Goal: Information Seeking & Learning: Learn about a topic

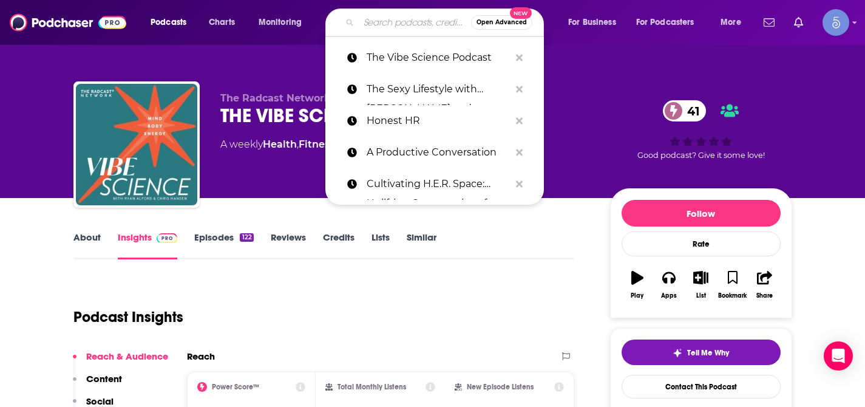
type input "Medicine for These Times with [PERSON_NAME]"
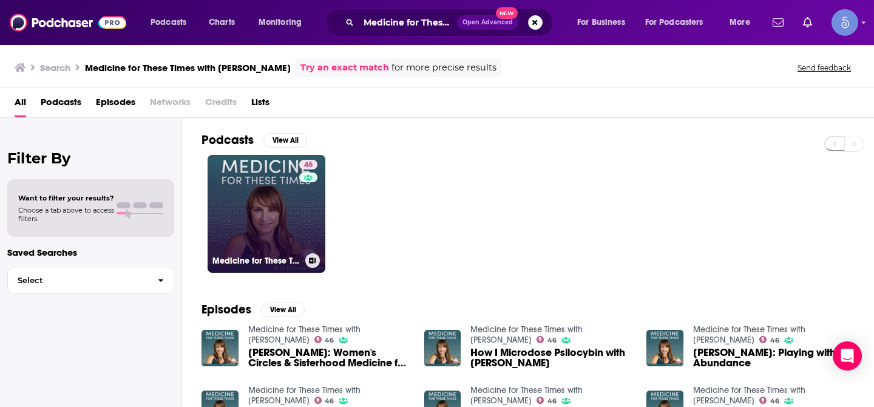
click at [225, 213] on link "46 Medicine for These Times with [PERSON_NAME]" at bounding box center [267, 214] width 118 height 118
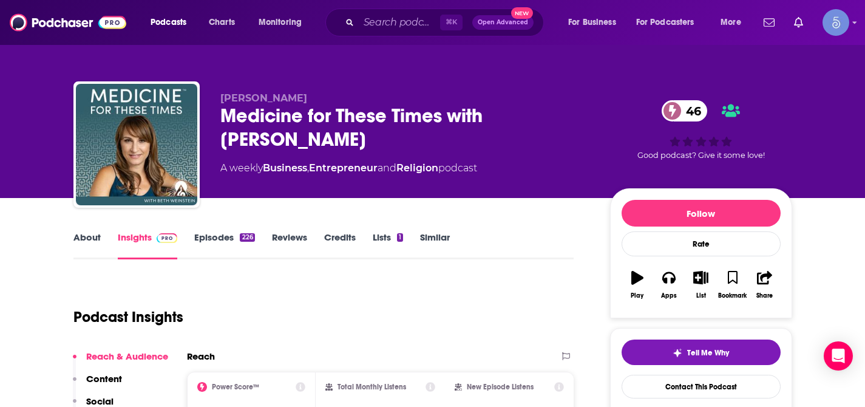
click at [86, 239] on link "About" at bounding box center [86, 245] width 27 height 28
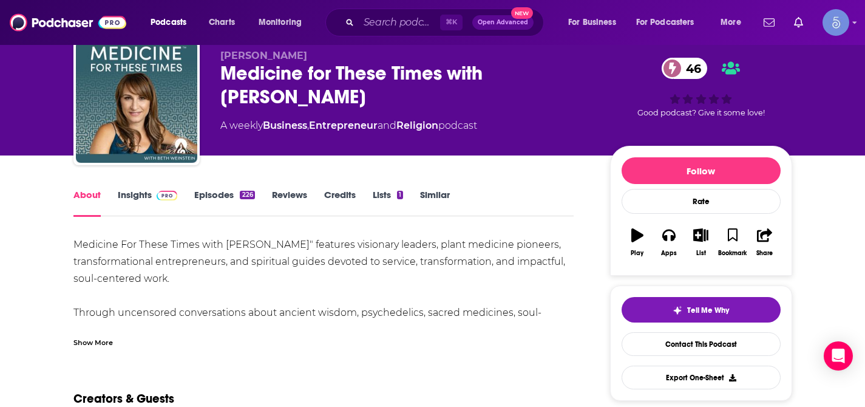
scroll to position [45, 0]
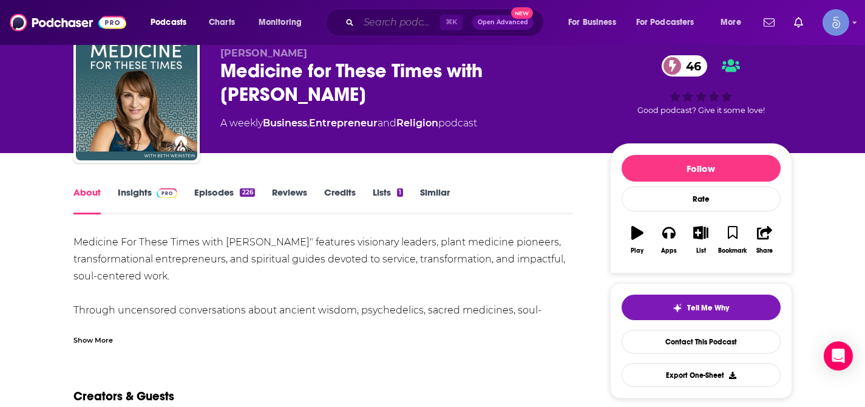
click at [398, 24] on input "Search podcasts, credits, & more..." at bounding box center [399, 22] width 81 height 19
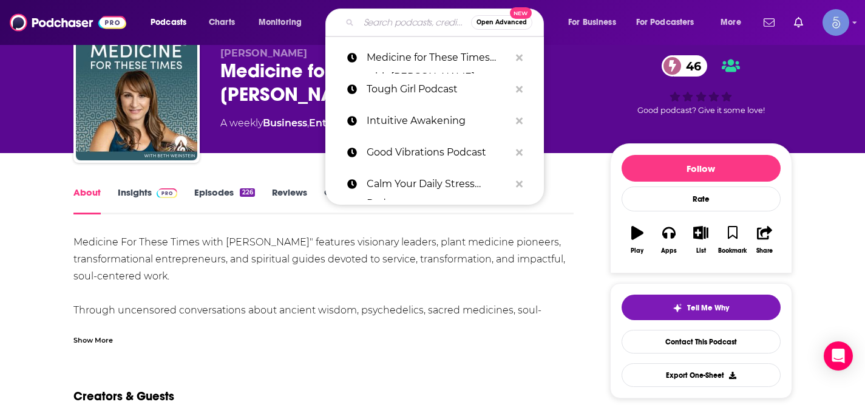
paste input "Food Freedom and Fertility Podcast"
type input "Food Freedom and Fertility Podcast"
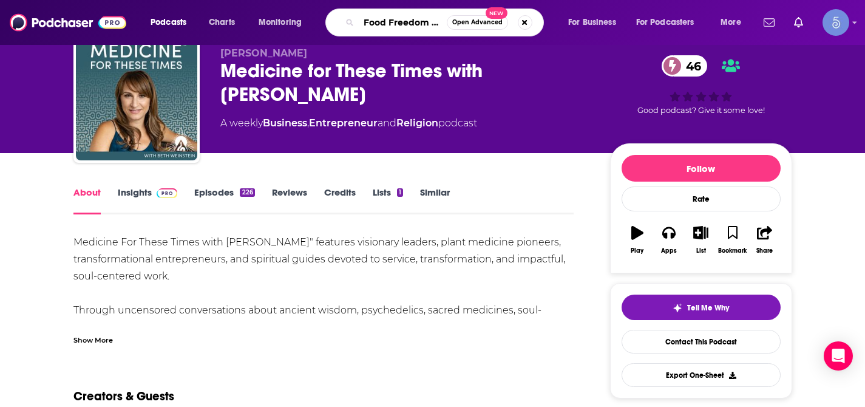
scroll to position [0, 83]
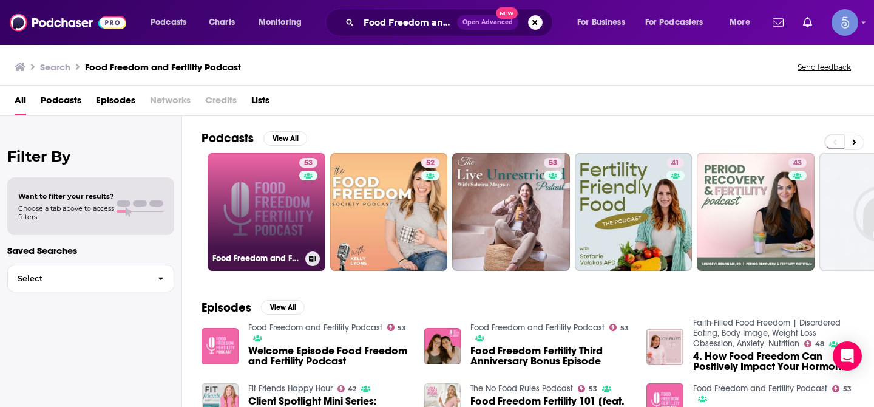
click at [282, 210] on link "53 Food Freedom and Fertility Podcast" at bounding box center [267, 212] width 118 height 118
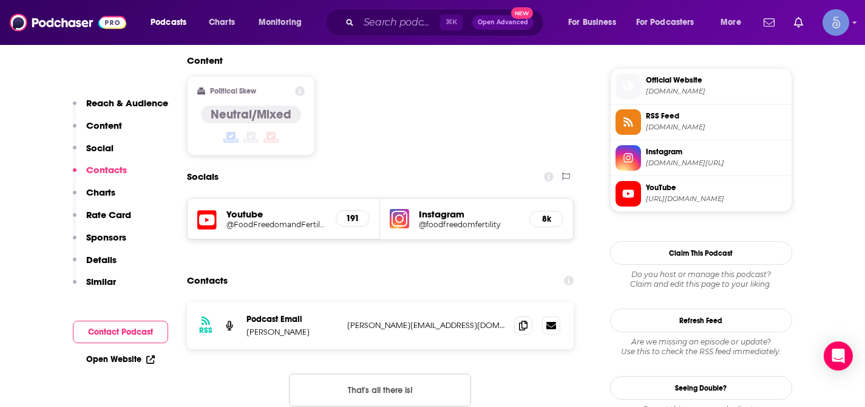
scroll to position [984, 0]
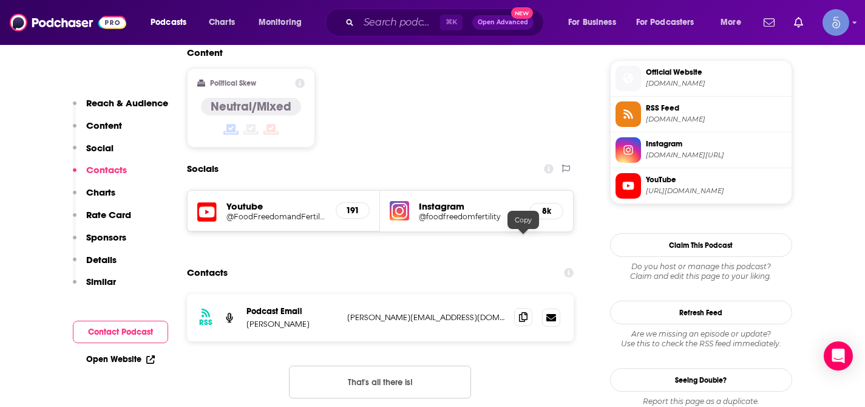
click at [519, 312] on icon at bounding box center [523, 317] width 8 height 10
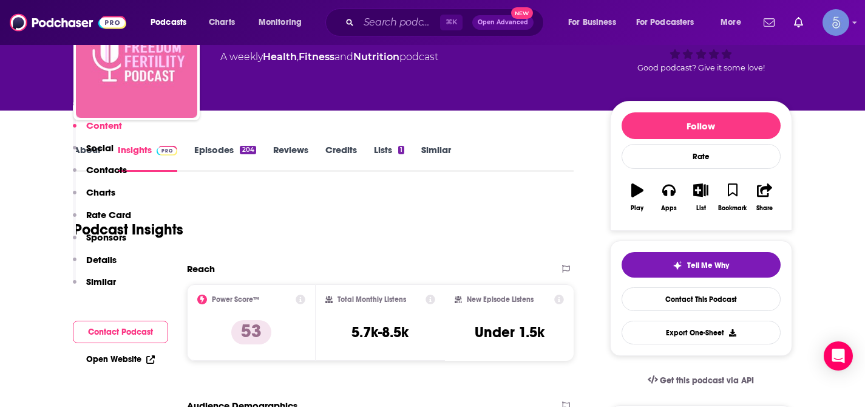
scroll to position [0, 0]
